Goal: Task Accomplishment & Management: Manage account settings

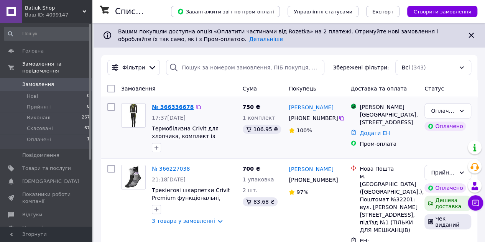
click at [164, 108] on link "№ 366336678" at bounding box center [173, 107] width 42 height 6
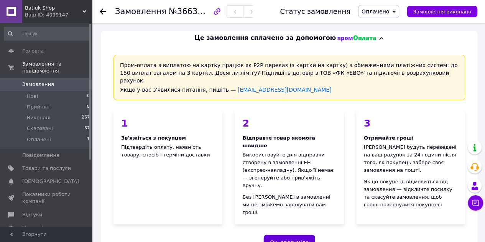
click at [291, 235] on button "Ок, зрозуміло" at bounding box center [289, 242] width 52 height 15
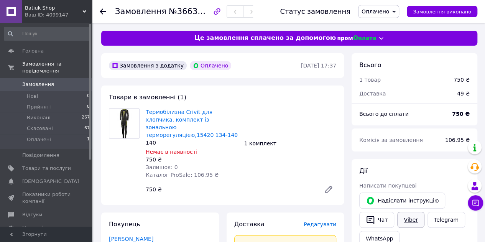
click at [413, 214] on link "Viber" at bounding box center [410, 220] width 27 height 16
click at [38, 165] on span "Товари та послуги" at bounding box center [46, 168] width 49 height 7
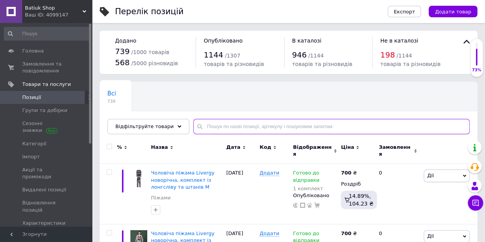
click at [214, 122] on input "text" at bounding box center [331, 126] width 276 height 15
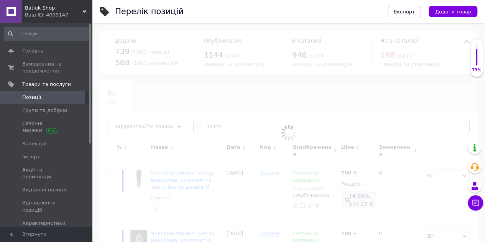
type input "15420"
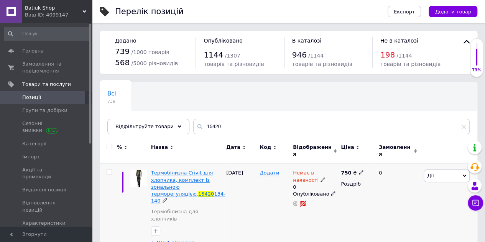
click at [163, 175] on span "Термобілизна Crivit для хлопчика, комплект із зональною терморегуляцією," at bounding box center [182, 183] width 62 height 27
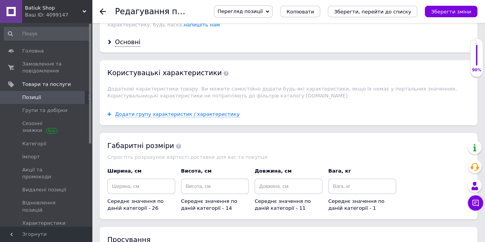
scroll to position [882, 0]
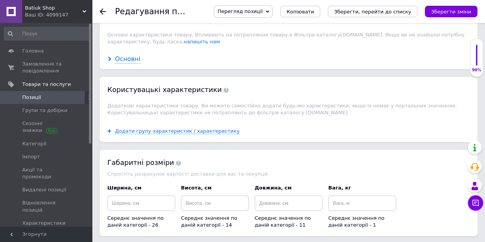
click at [120, 55] on div "Основні" at bounding box center [127, 59] width 25 height 9
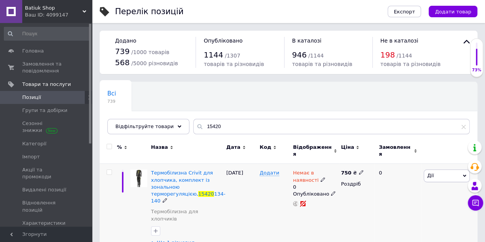
scroll to position [5, 0]
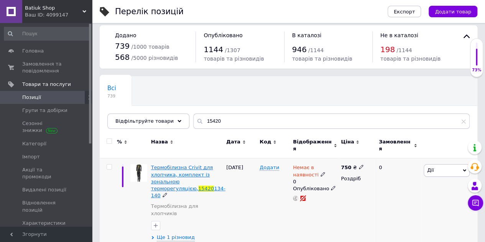
click at [168, 166] on span "Термобілизна Crivit для хлопчика, комплект із зональною терморегуляцією," at bounding box center [182, 177] width 62 height 27
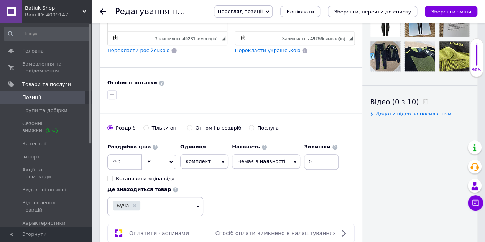
scroll to position [345, 0]
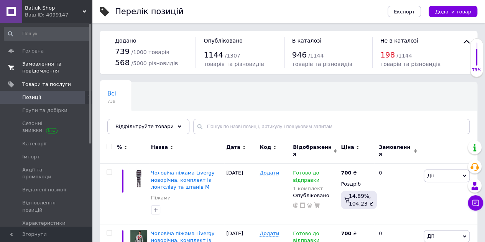
click at [48, 69] on span "Замовлення та повідомлення" at bounding box center [46, 68] width 49 height 14
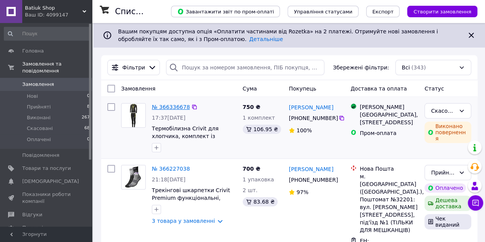
click at [174, 107] on link "№ 366336678" at bounding box center [171, 107] width 38 height 6
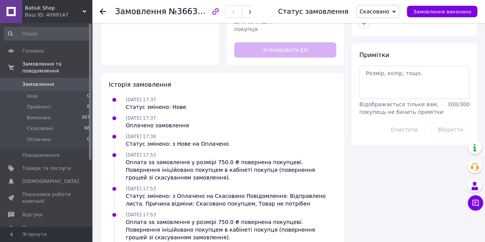
scroll to position [439, 0]
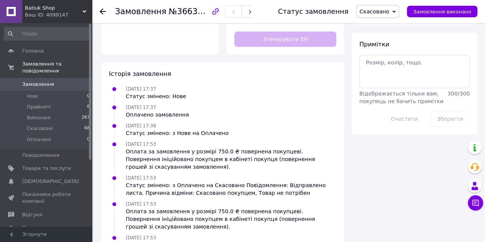
click at [30, 81] on span "Замовлення" at bounding box center [38, 84] width 32 height 7
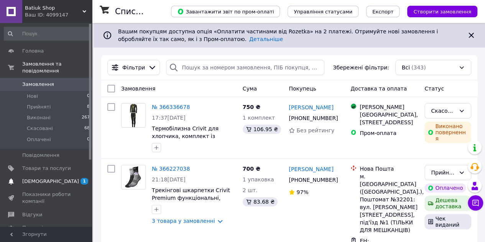
click at [42, 178] on span "[DEMOGRAPHIC_DATA]" at bounding box center [50, 181] width 57 height 7
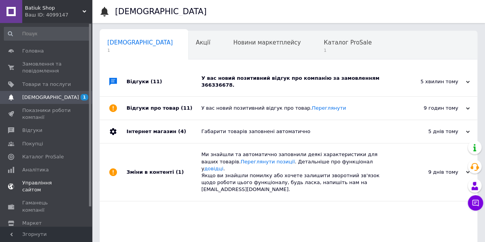
scroll to position [0, 2]
click at [273, 79] on div "У вас новий позитивний відгук про компанію за замовленням 366336678." at bounding box center [297, 82] width 192 height 14
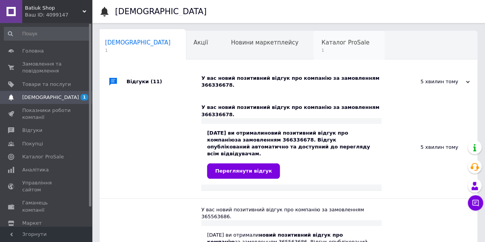
click at [321, 41] on span "Каталог ProSale" at bounding box center [345, 42] width 48 height 7
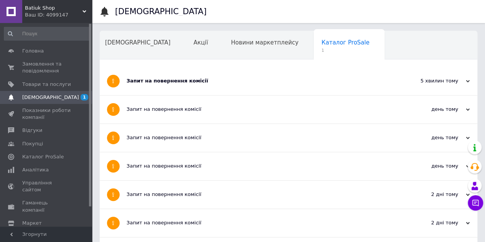
click at [186, 81] on div "Запит на повернення комісії" at bounding box center [259, 80] width 266 height 7
